Goal: Book appointment/travel/reservation

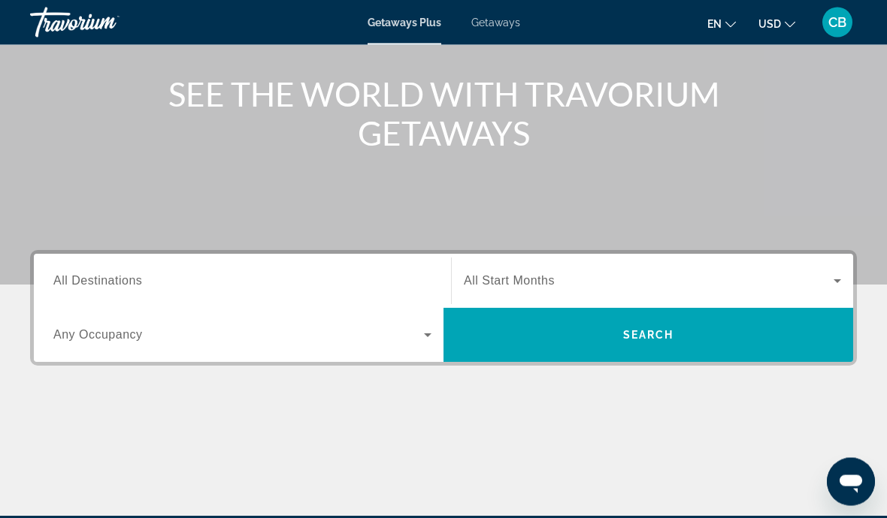
click at [68, 285] on span "All Destinations" at bounding box center [97, 281] width 89 height 13
click at [68, 285] on input "Destination All Destinations" at bounding box center [242, 283] width 378 height 18
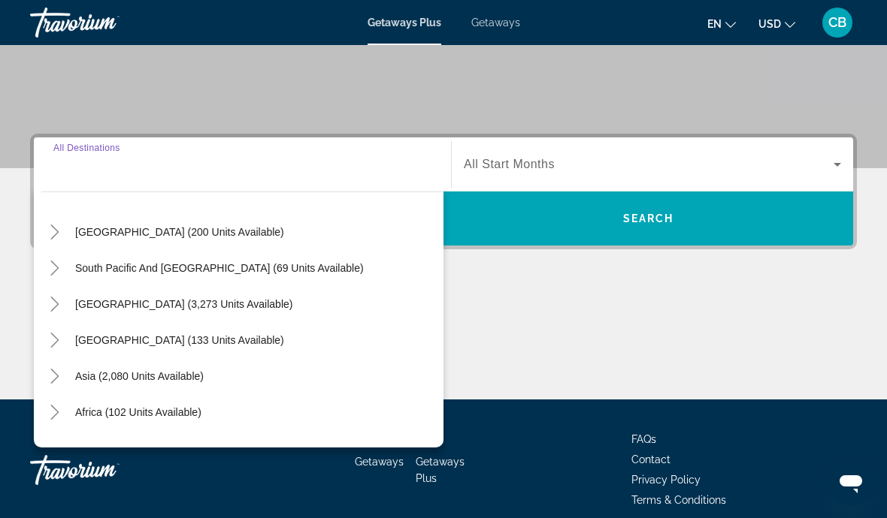
scroll to position [219, 0]
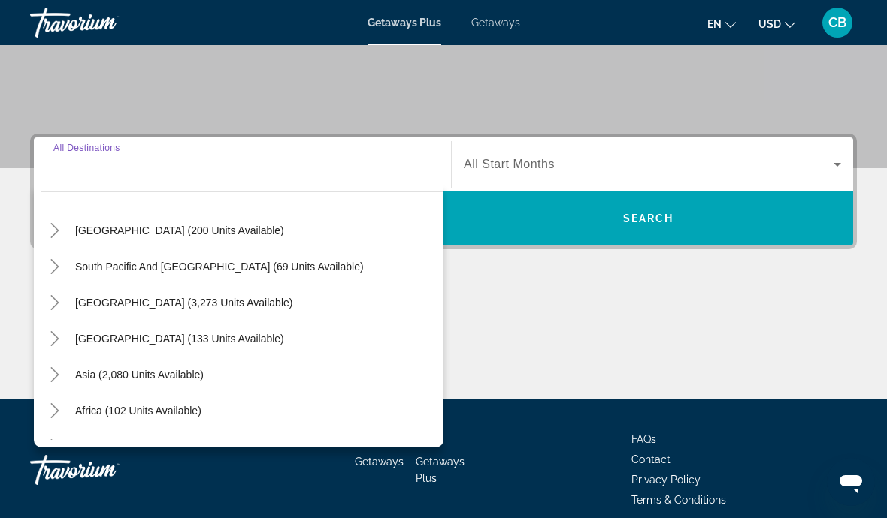
click at [77, 298] on span "[GEOGRAPHIC_DATA] (3,273 units available)" at bounding box center [183, 303] width 217 height 12
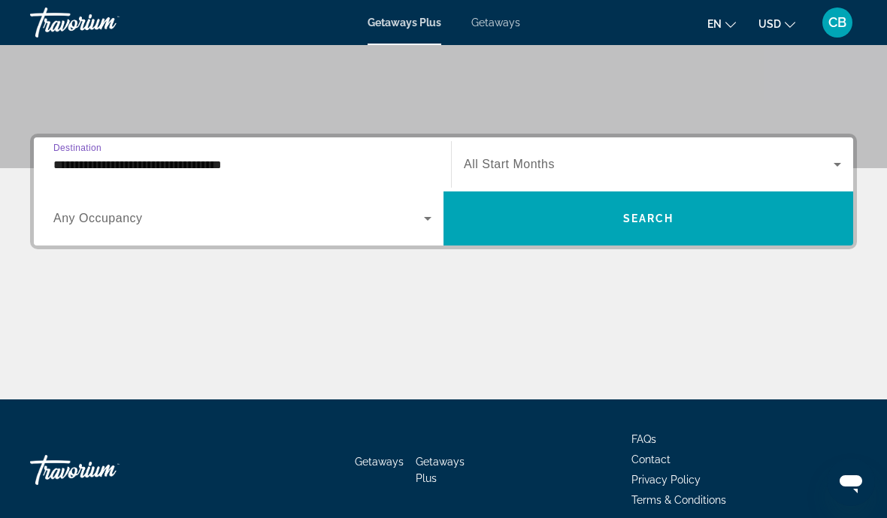
click at [784, 166] on span "Search widget" at bounding box center [649, 165] width 370 height 18
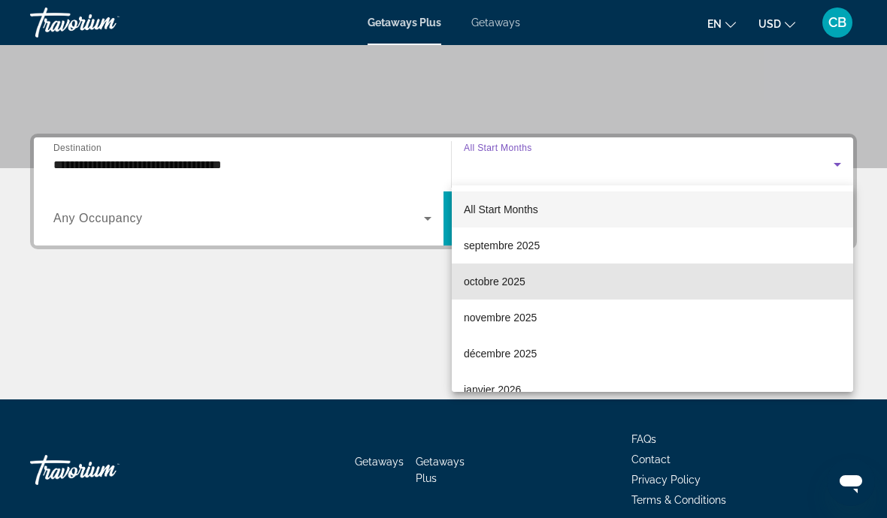
click at [597, 281] on mat-option "octobre 2025" at bounding box center [652, 282] width 401 height 36
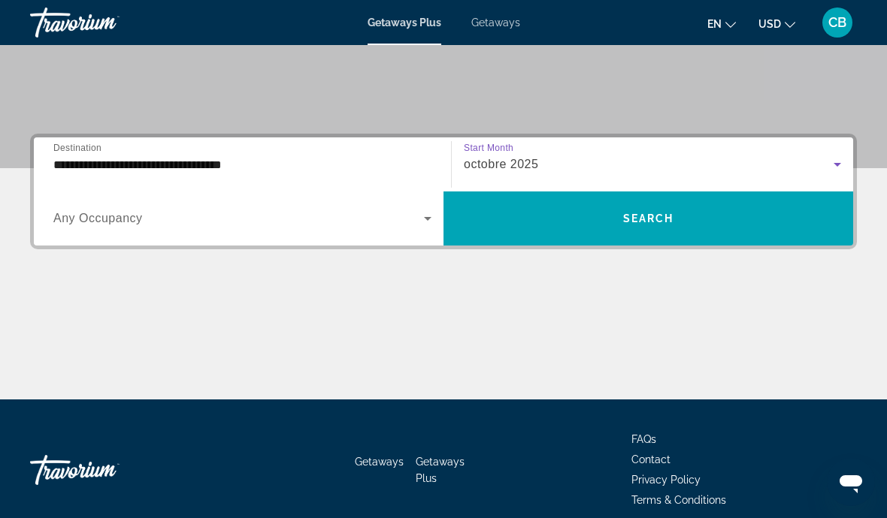
click at [781, 170] on div "octobre 2025" at bounding box center [649, 165] width 370 height 18
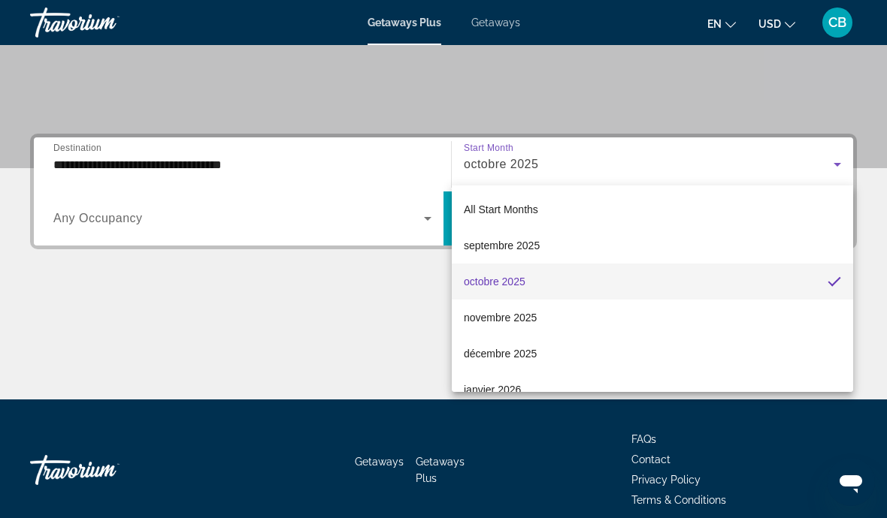
click at [360, 346] on div at bounding box center [443, 259] width 887 height 518
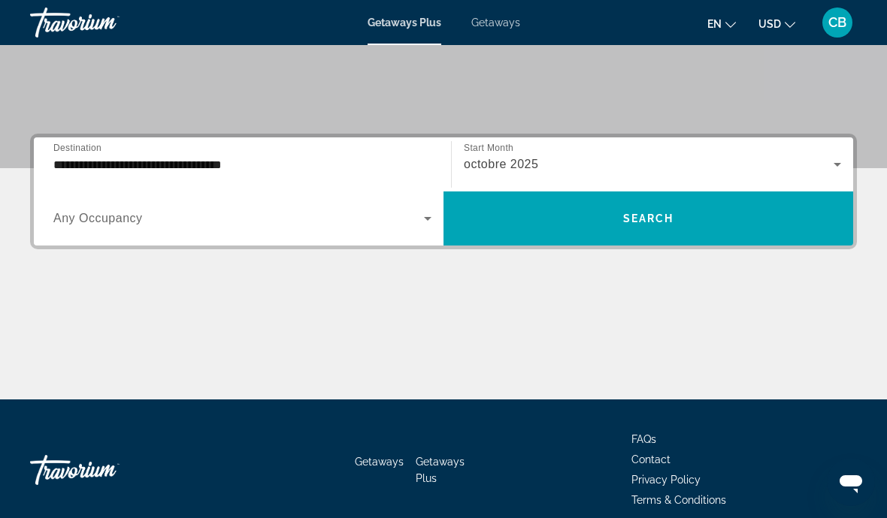
click at [367, 161] on input "**********" at bounding box center [242, 165] width 378 height 18
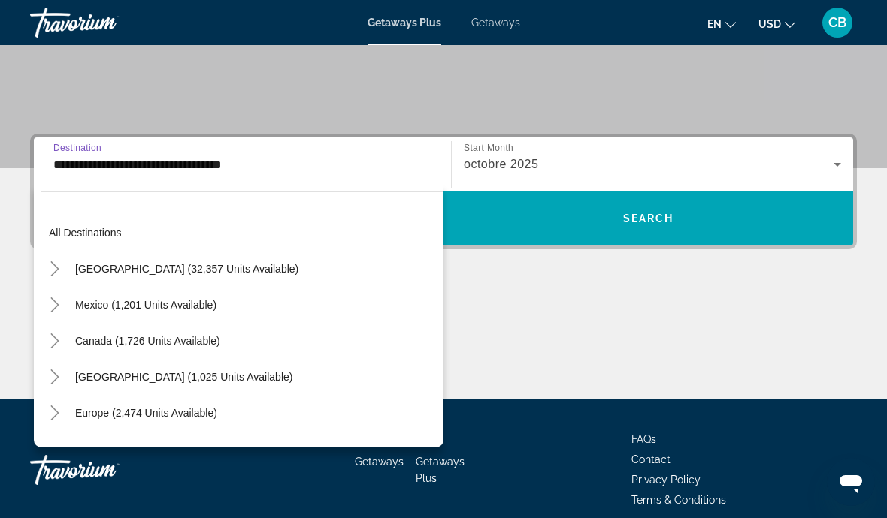
scroll to position [198, 0]
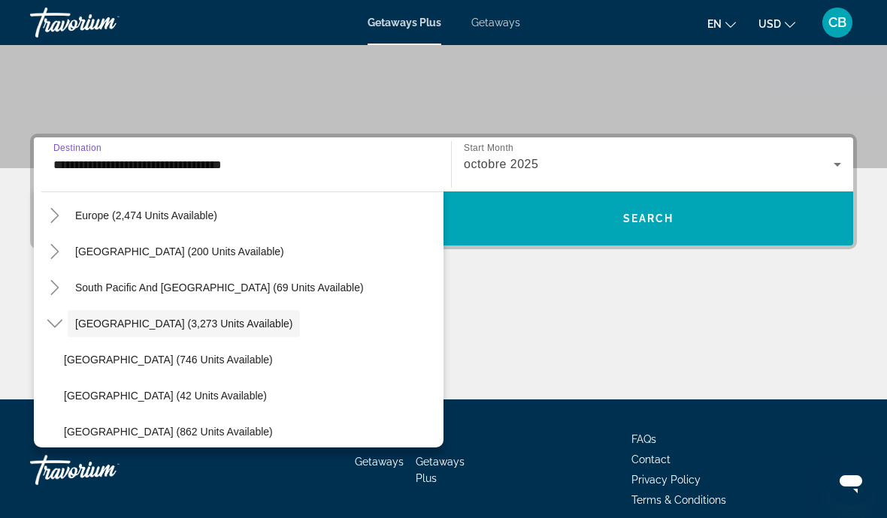
click at [83, 224] on span "Search widget" at bounding box center [146, 216] width 157 height 36
type input "**********"
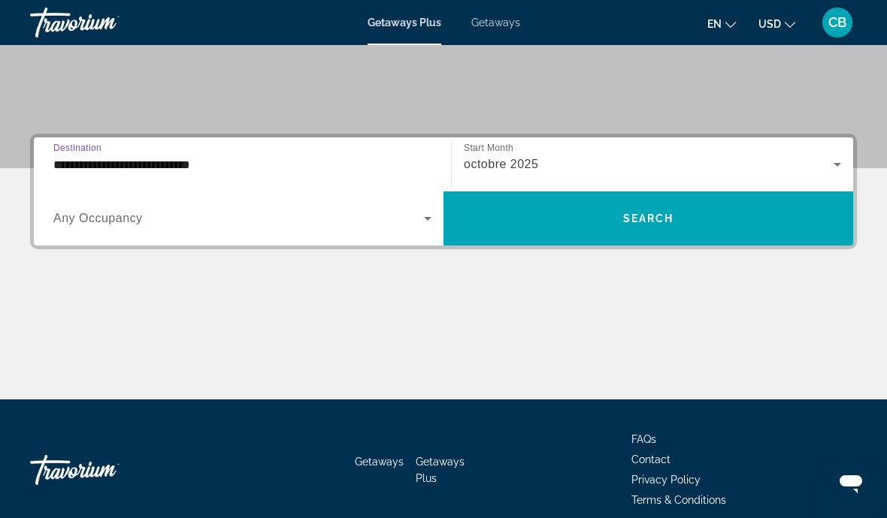
click at [413, 219] on span "Search widget" at bounding box center [238, 219] width 370 height 18
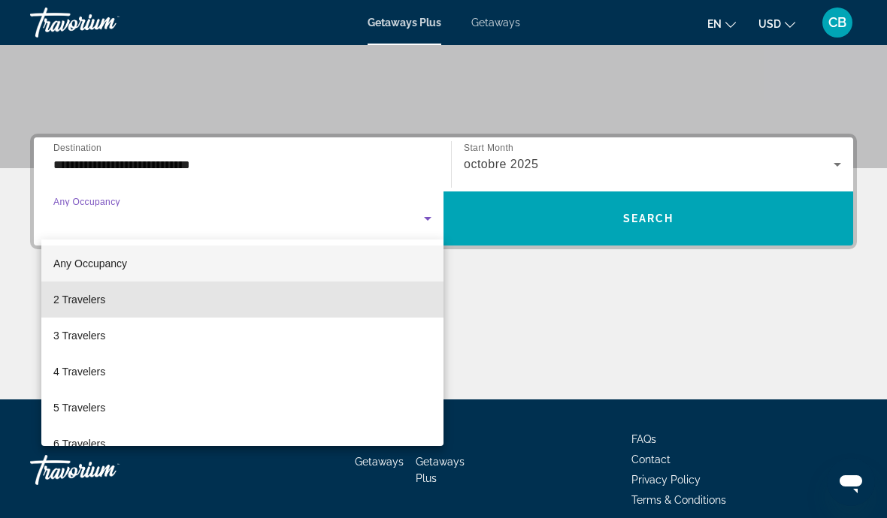
click at [399, 289] on mat-option "2 Travelers" at bounding box center [242, 300] width 402 height 36
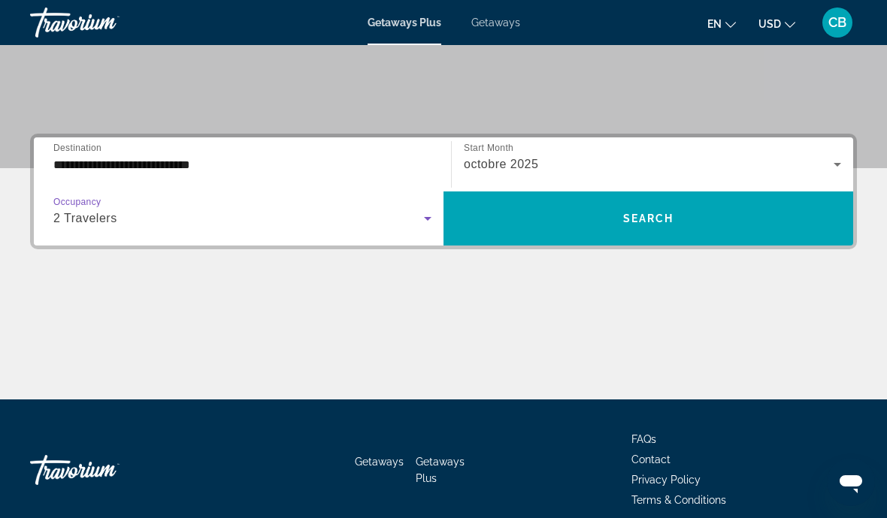
click at [735, 225] on span "Search widget" at bounding box center [648, 219] width 410 height 36
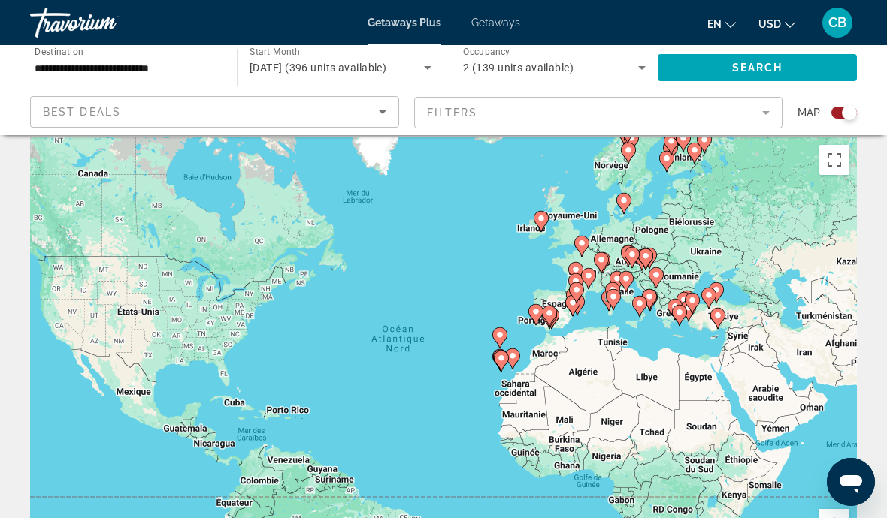
scroll to position [19, 0]
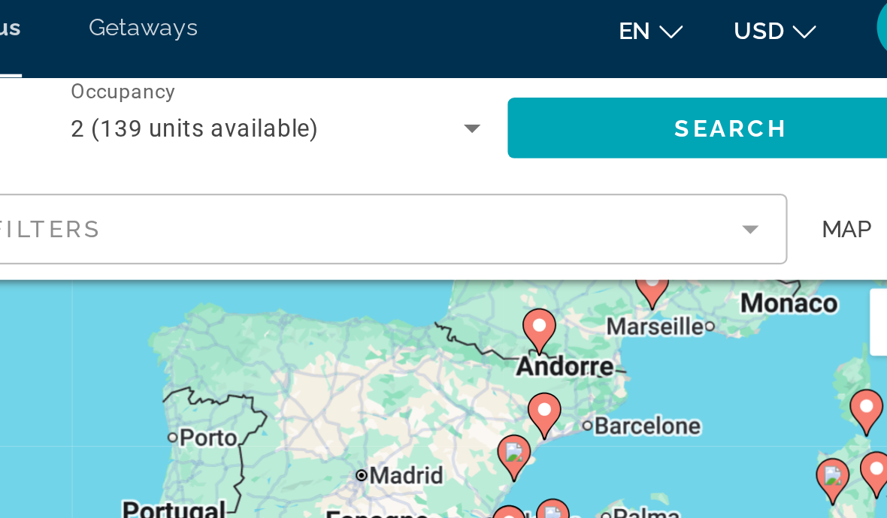
click at [317, 174] on div "Pour activer le glissement avec le clavier, appuyez sur Alt+Entrée. Une fois ce…" at bounding box center [443, 356] width 827 height 451
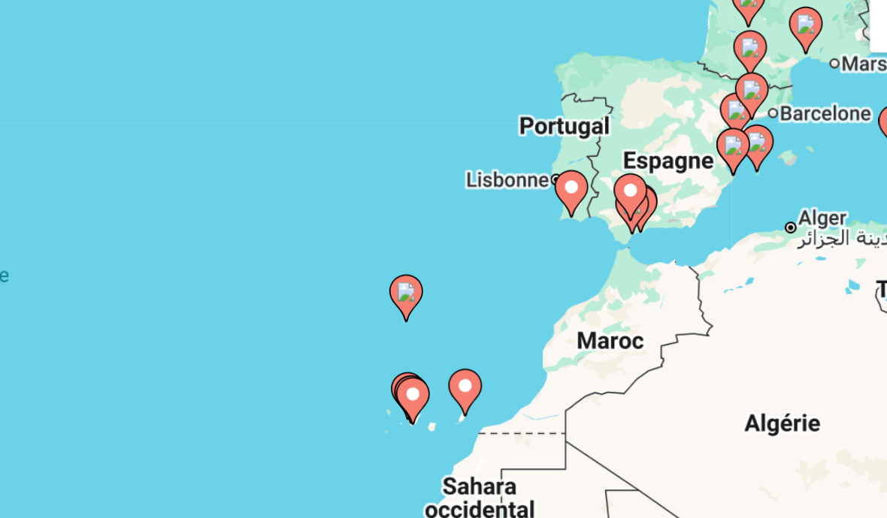
click at [631, 310] on gmp-advanced-marker "Main content" at bounding box center [638, 321] width 15 height 23
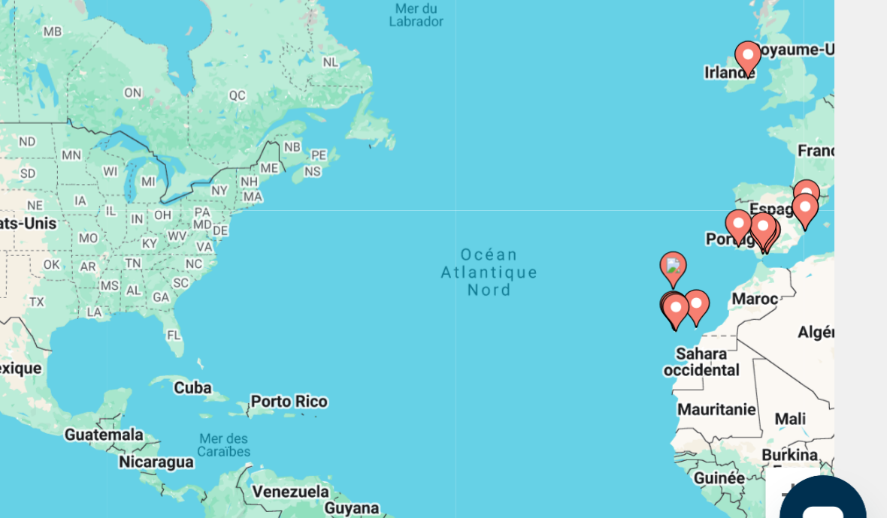
scroll to position [69, 0]
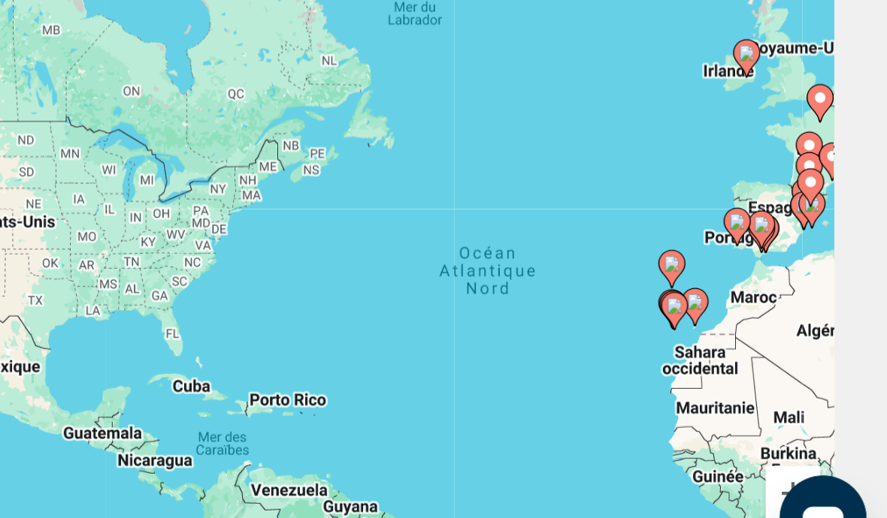
click at [764, 360] on image "Main content" at bounding box center [768, 364] width 9 height 9
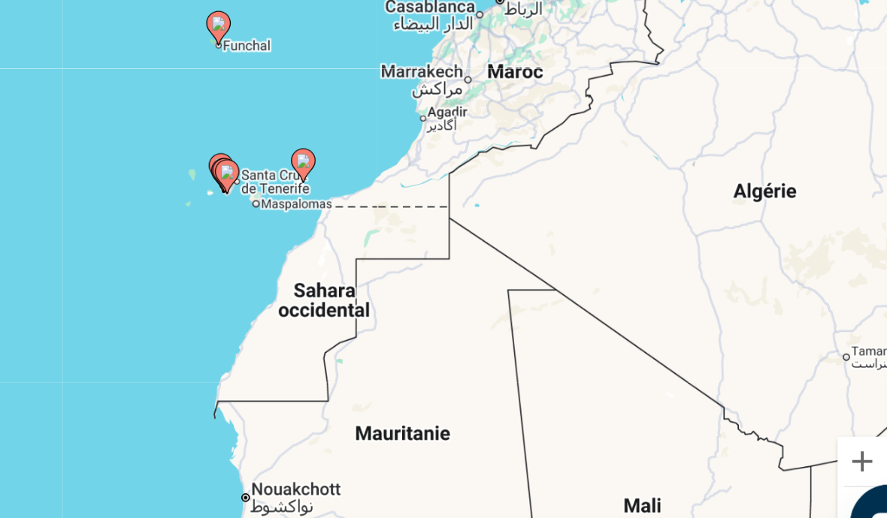
scroll to position [113, 0]
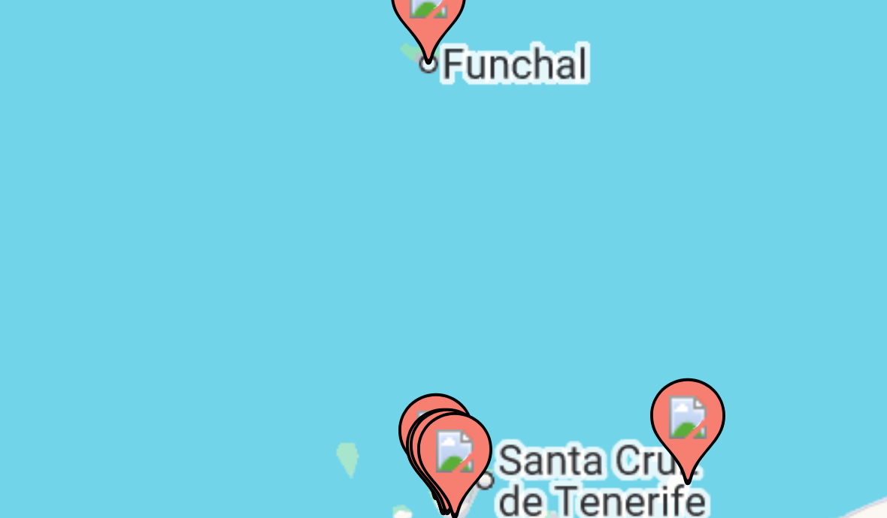
type input "**********"
click at [466, 295] on image "Main content" at bounding box center [470, 299] width 9 height 9
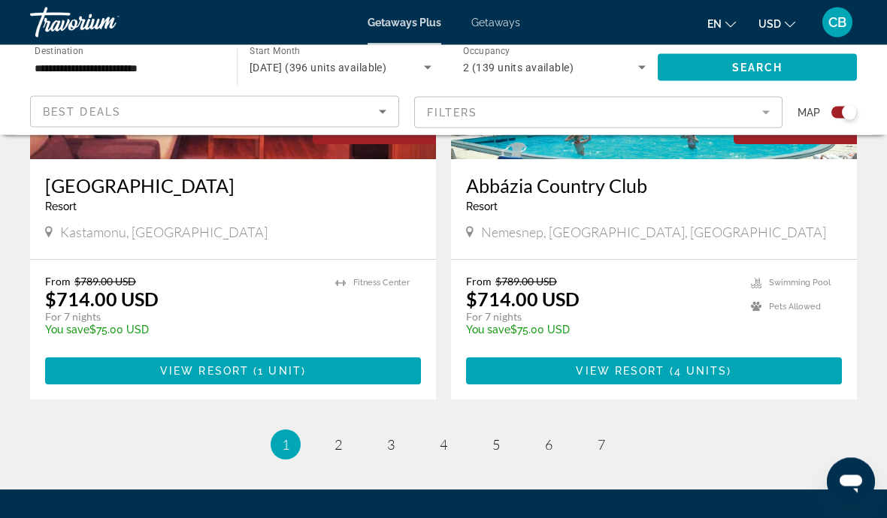
scroll to position [3358, 0]
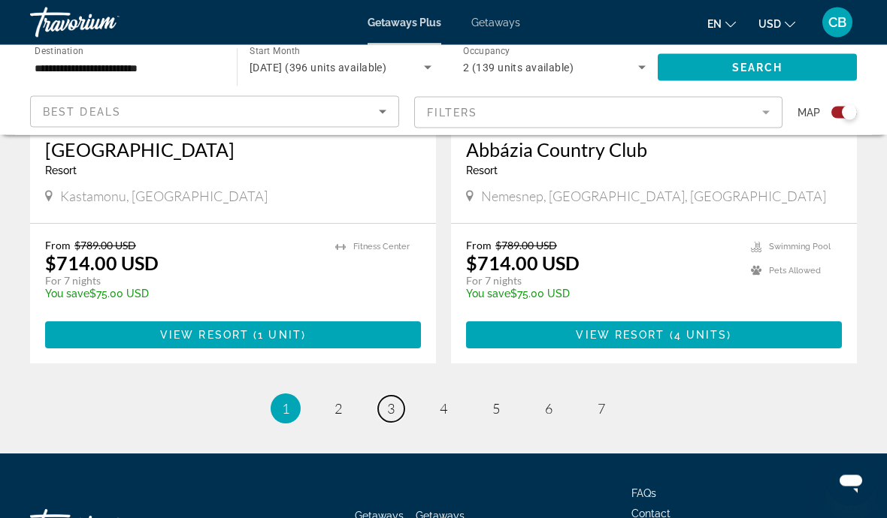
click at [381, 397] on link "page 3" at bounding box center [391, 410] width 26 height 26
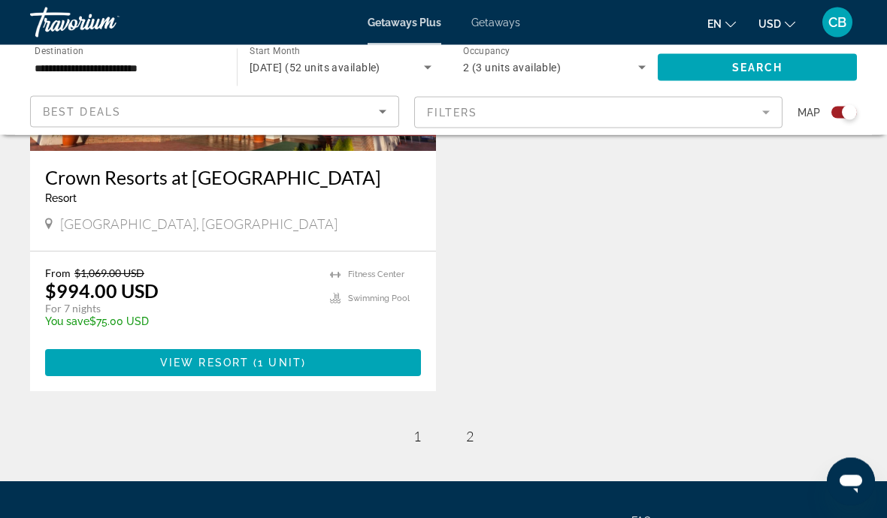
scroll to position [743, 0]
click at [481, 437] on link "page 2" at bounding box center [470, 437] width 26 height 26
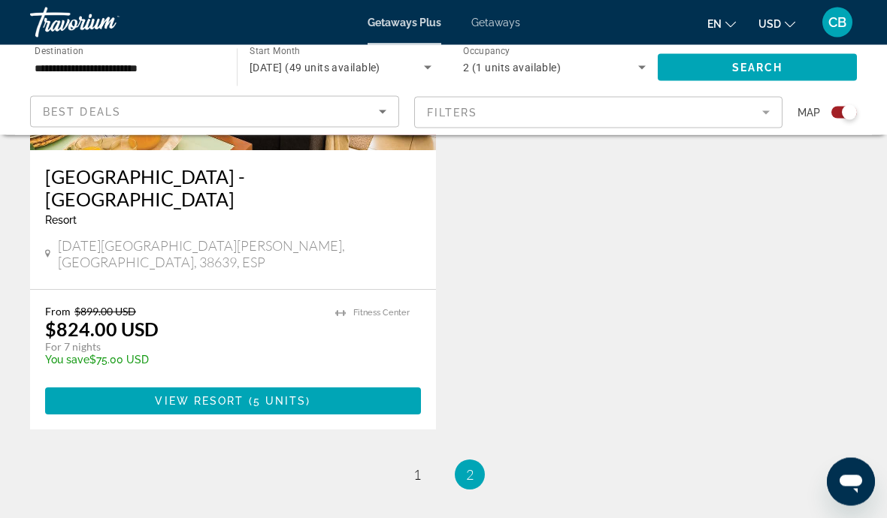
scroll to position [744, 0]
click at [411, 462] on link "page 1" at bounding box center [417, 475] width 26 height 26
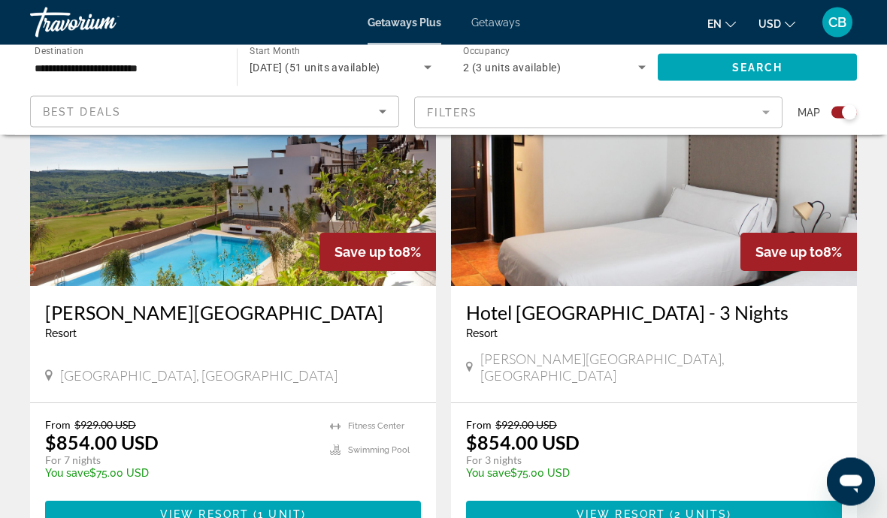
scroll to position [3280, 0]
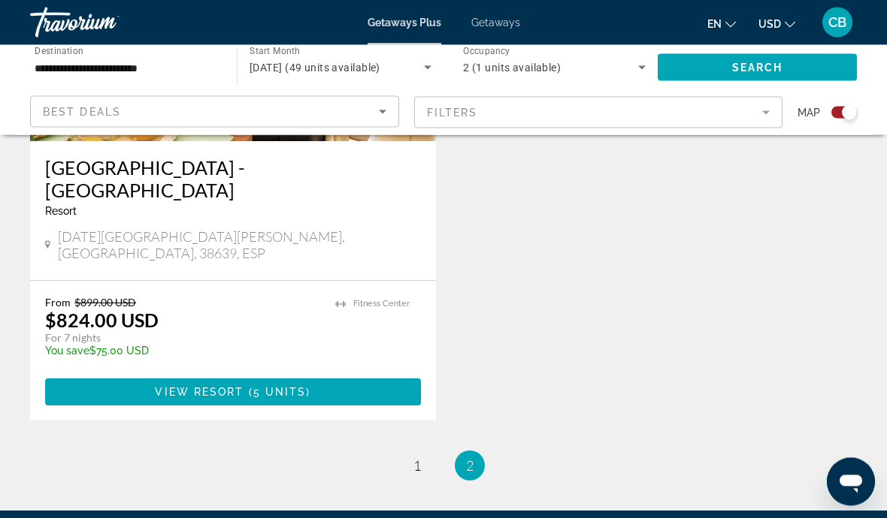
scroll to position [753, 0]
click at [423, 453] on link "page 1" at bounding box center [417, 466] width 26 height 26
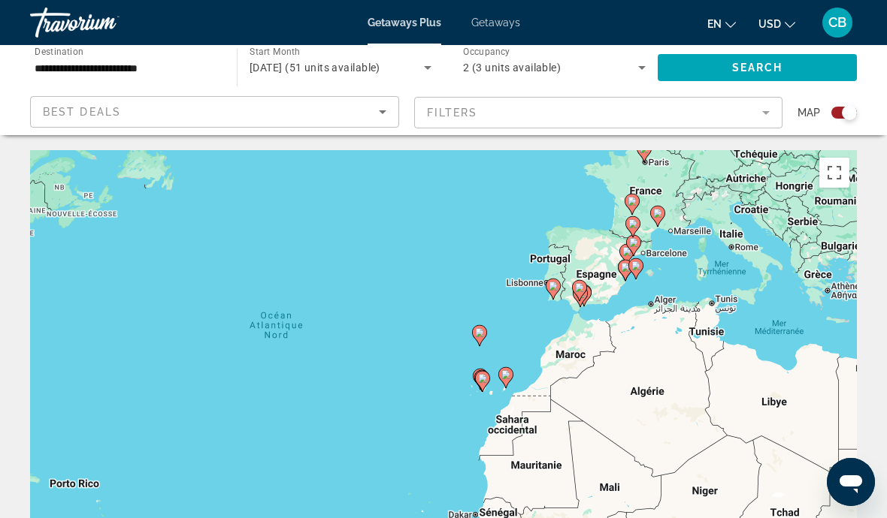
click at [512, 23] on span "Getaways" at bounding box center [495, 23] width 49 height 12
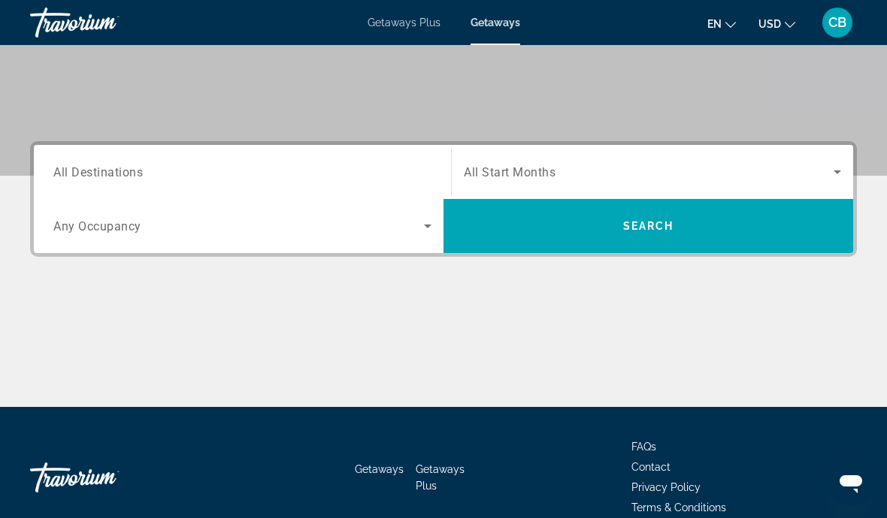
scroll to position [283, 0]
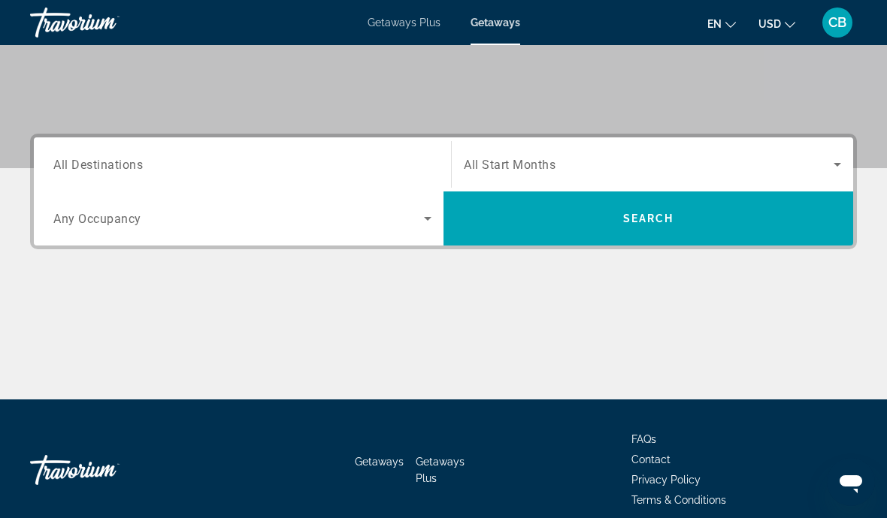
click at [394, 158] on input "Destination All Destinations" at bounding box center [242, 165] width 378 height 18
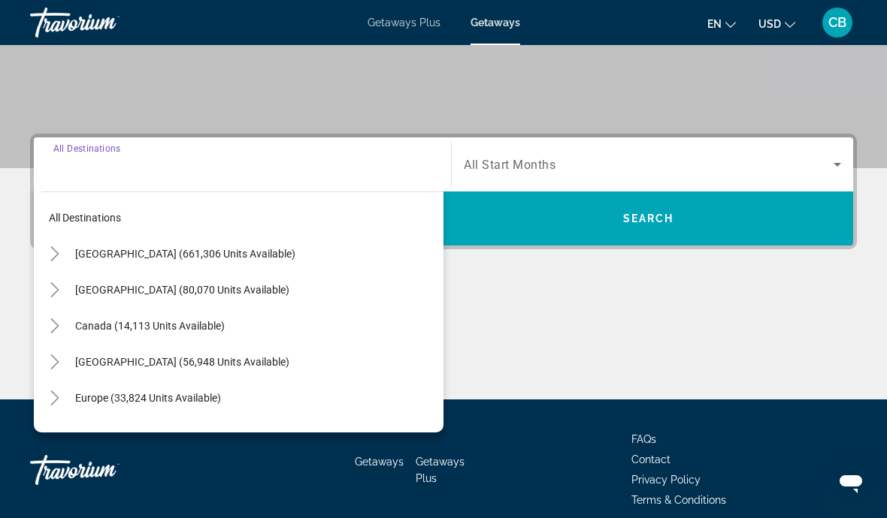
click at [394, 292] on span "Search widget" at bounding box center [256, 290] width 376 height 36
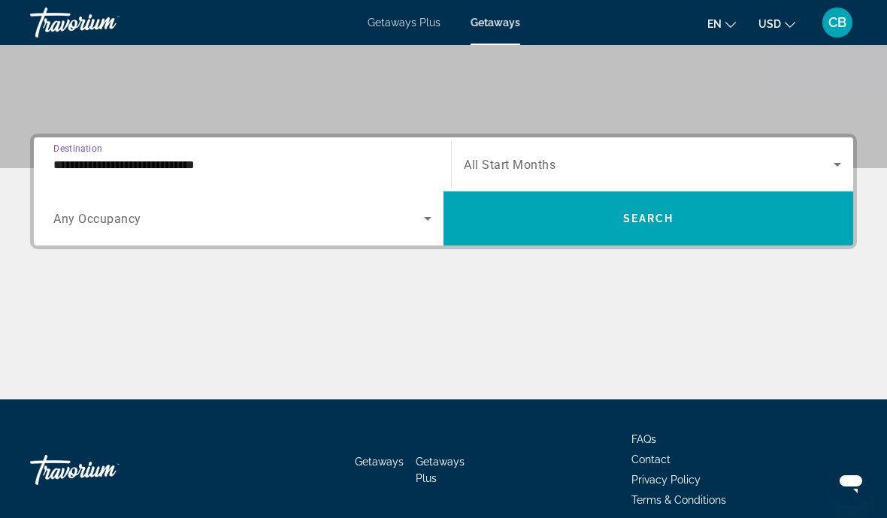
click at [398, 226] on span "Search widget" at bounding box center [238, 219] width 370 height 18
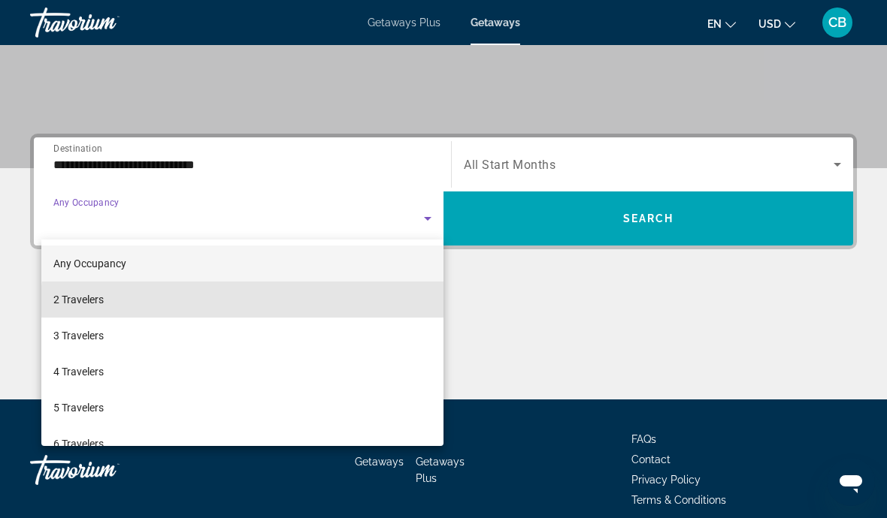
click at [377, 307] on mat-option "2 Travelers" at bounding box center [242, 300] width 402 height 36
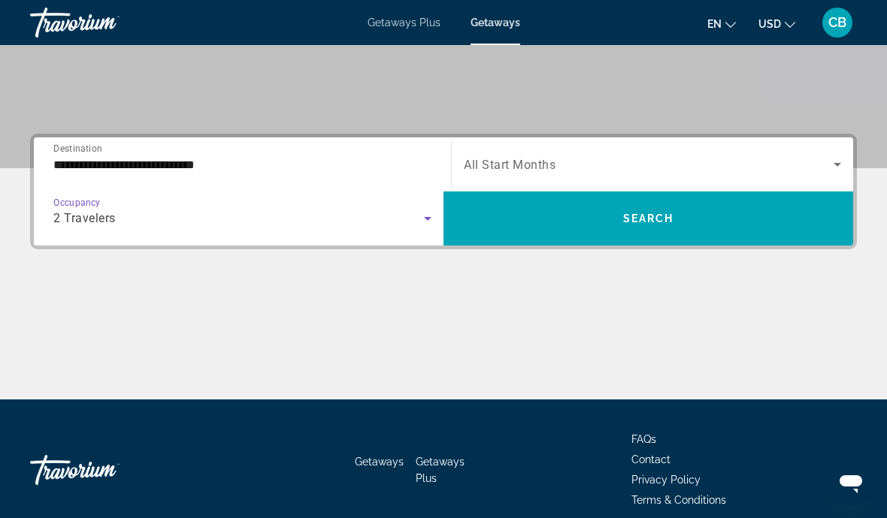
click at [676, 169] on span "Search widget" at bounding box center [649, 165] width 370 height 18
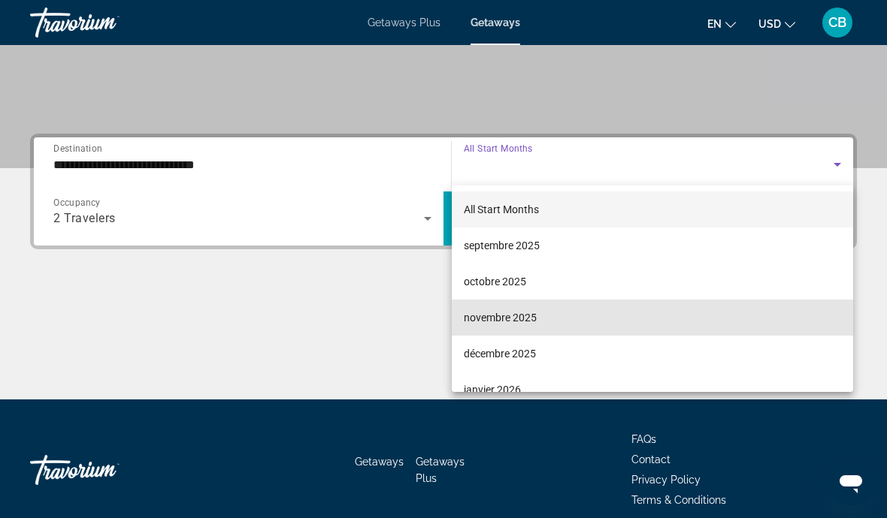
click at [558, 319] on mat-option "novembre 2025" at bounding box center [652, 318] width 401 height 36
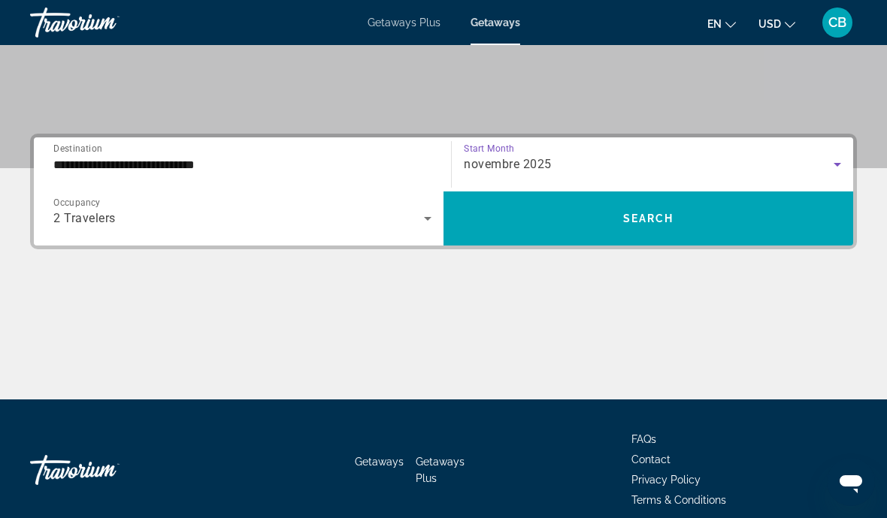
click at [377, 156] on input "**********" at bounding box center [242, 165] width 378 height 18
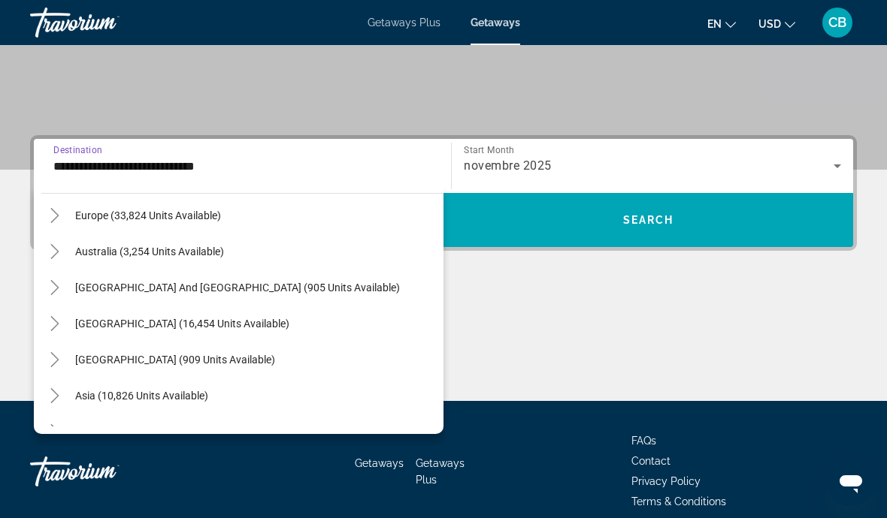
scroll to position [609, 0]
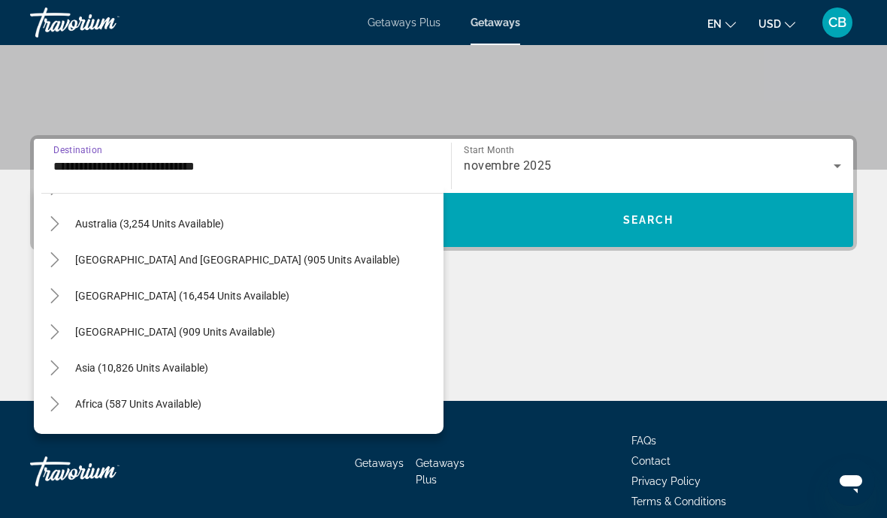
click at [259, 294] on span "Search widget" at bounding box center [256, 296] width 376 height 36
type input "**********"
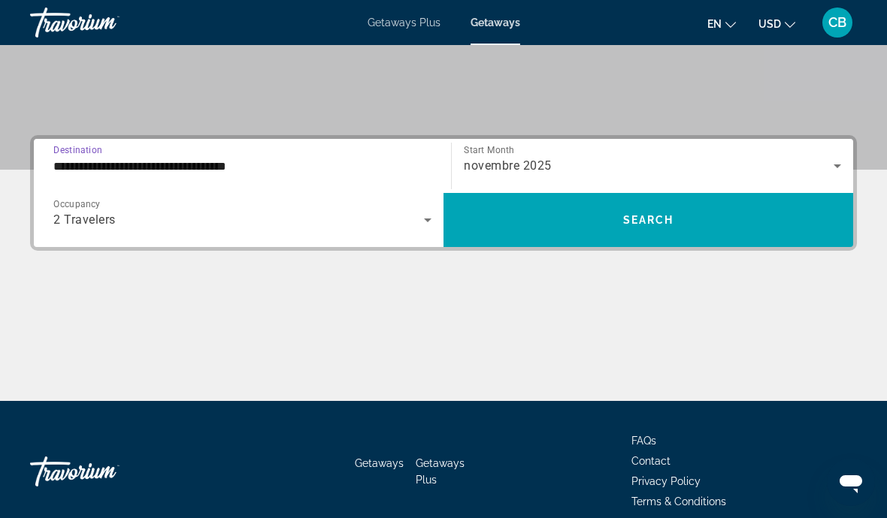
scroll to position [282, 0]
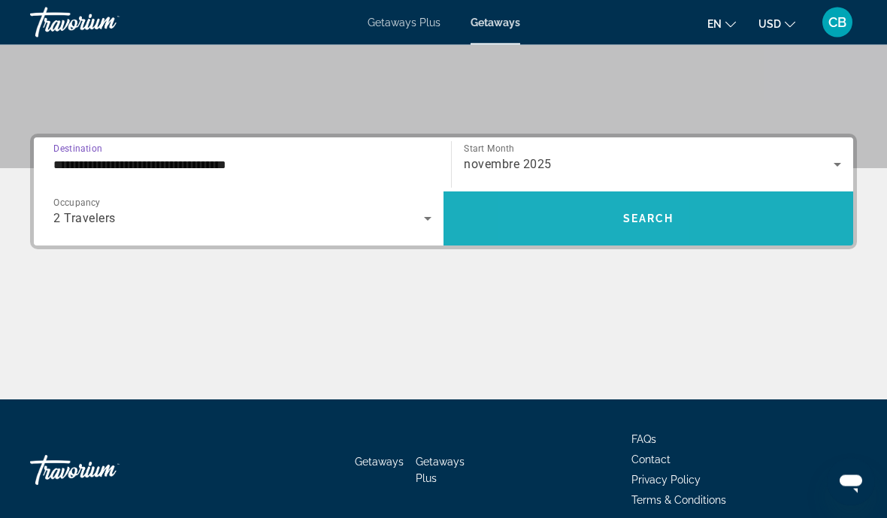
click at [582, 227] on span "Search widget" at bounding box center [648, 219] width 410 height 36
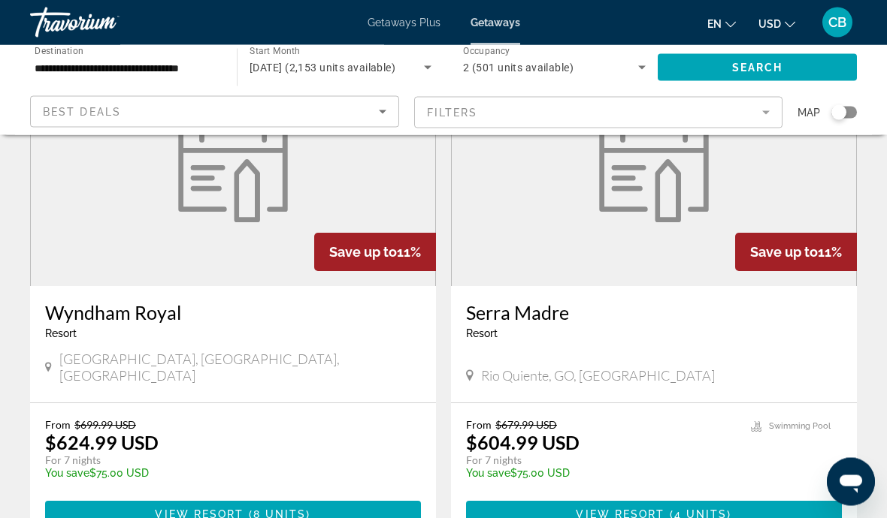
scroll to position [2250, 0]
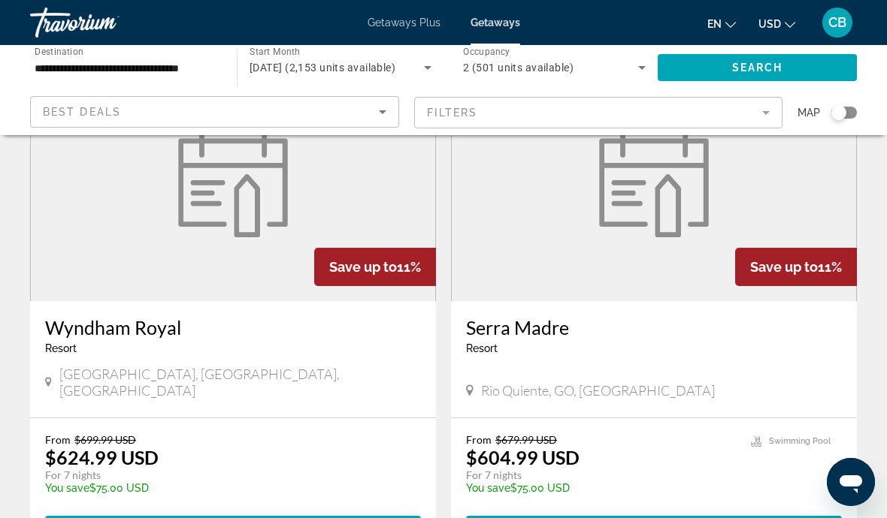
click at [754, 127] on mat-form-field "Filters" at bounding box center [598, 113] width 369 height 32
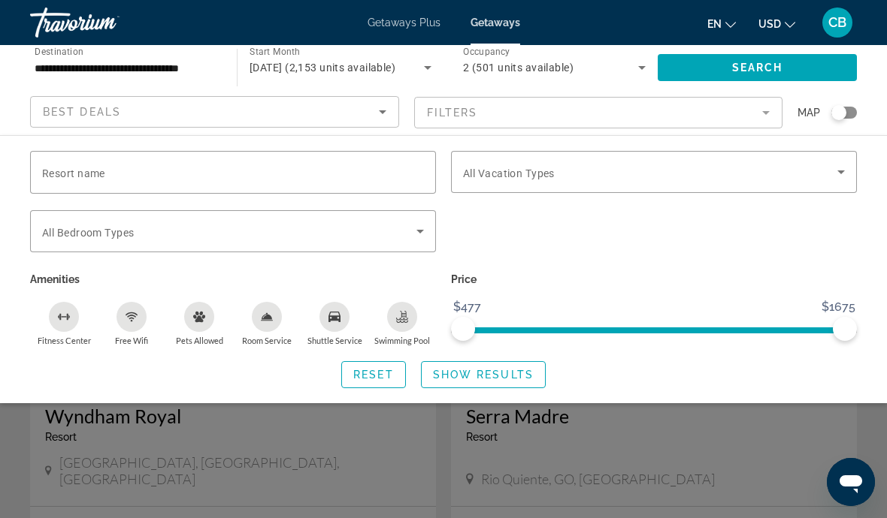
scroll to position [2163, 0]
click at [840, 168] on icon "Search widget" at bounding box center [841, 172] width 18 height 18
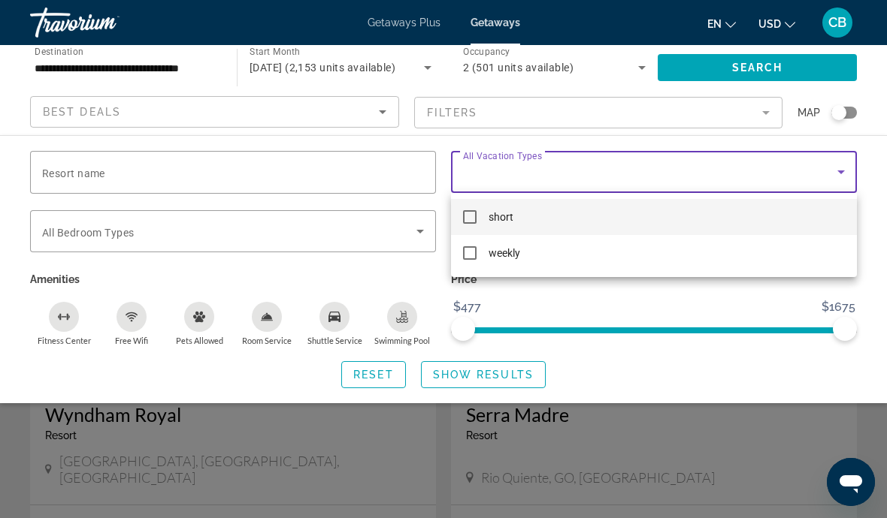
click at [734, 300] on div at bounding box center [443, 259] width 887 height 518
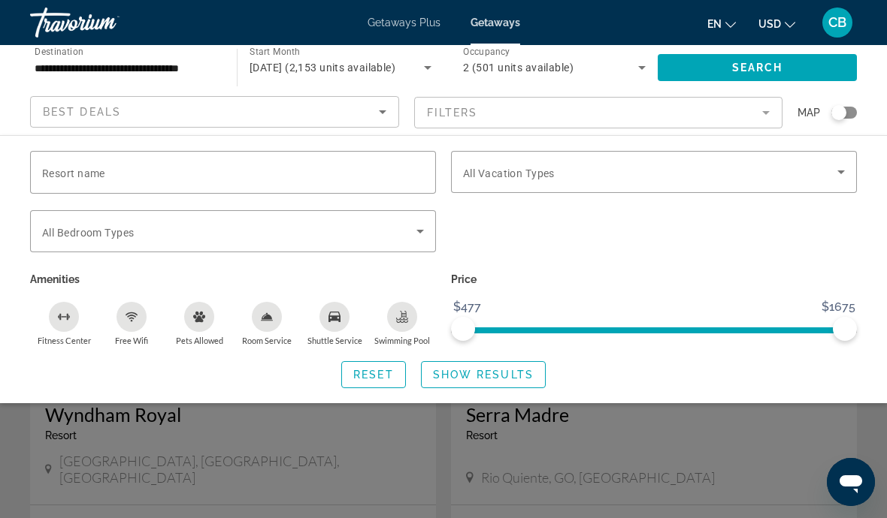
click at [600, 441] on div "Search widget" at bounding box center [443, 371] width 887 height 293
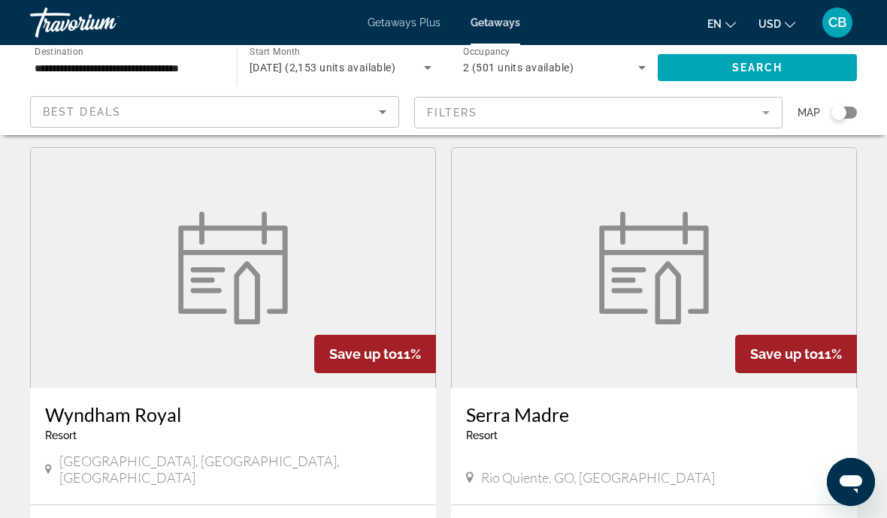
click at [364, 119] on div "Best Deals" at bounding box center [211, 112] width 336 height 18
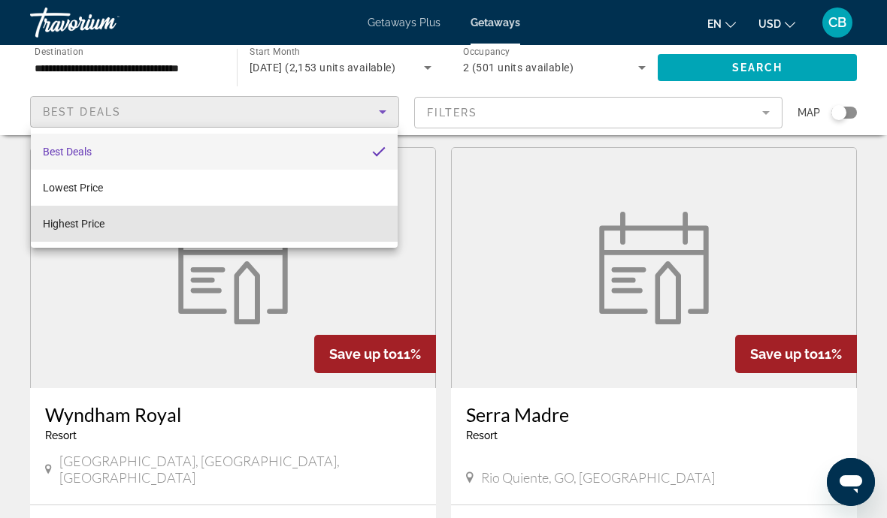
click at [340, 222] on mat-option "Highest Price" at bounding box center [214, 224] width 367 height 36
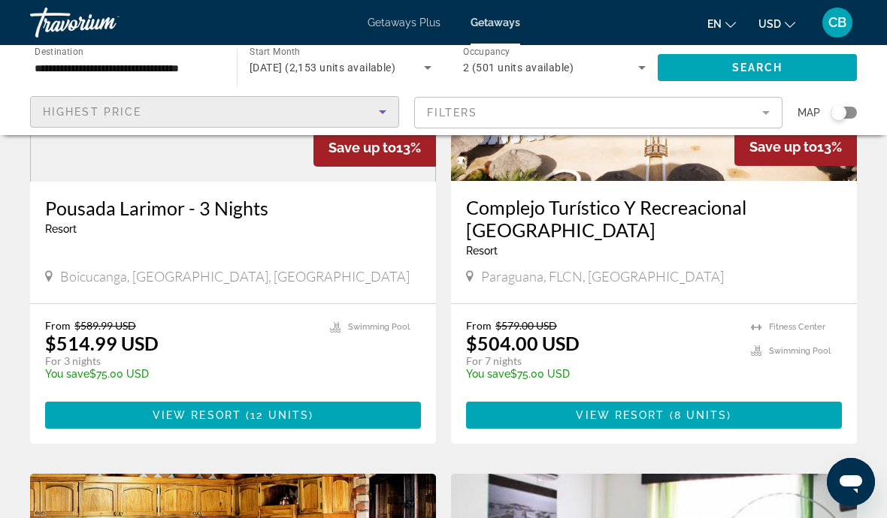
scroll to position [767, 0]
